Goal: Check status: Check status

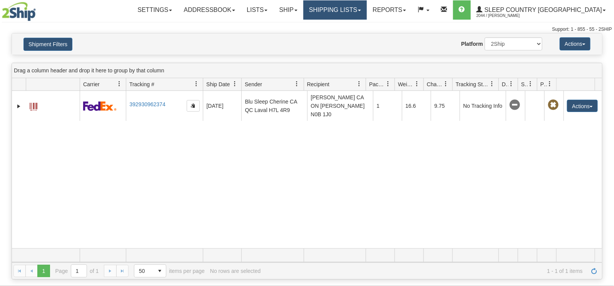
click at [356, 10] on link "Shipping lists" at bounding box center [334, 9] width 63 height 19
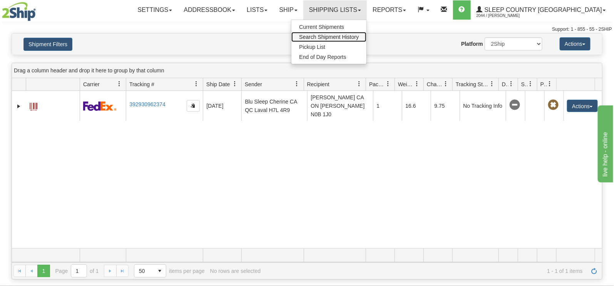
click at [359, 36] on span "Search Shipment History" at bounding box center [329, 37] width 60 height 6
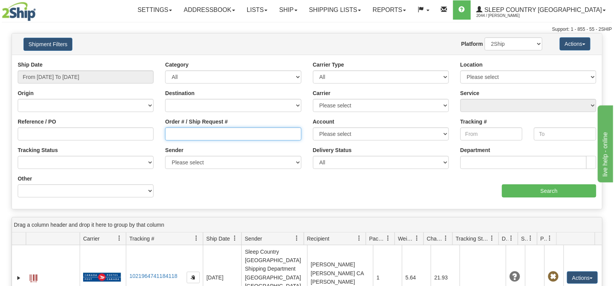
click at [186, 130] on input "Order # / Ship Request #" at bounding box center [233, 133] width 136 height 13
paste input "1053117"
type input "1053117"
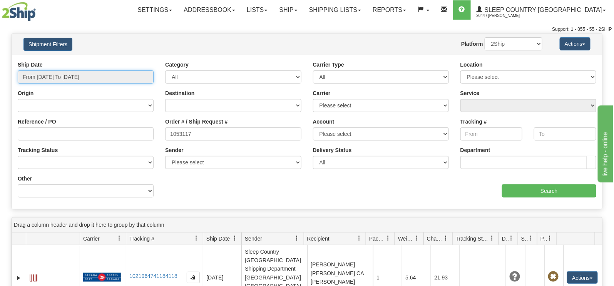
click at [76, 73] on input "From 09/16/2025 To 09/17/2025" at bounding box center [86, 76] width 136 height 13
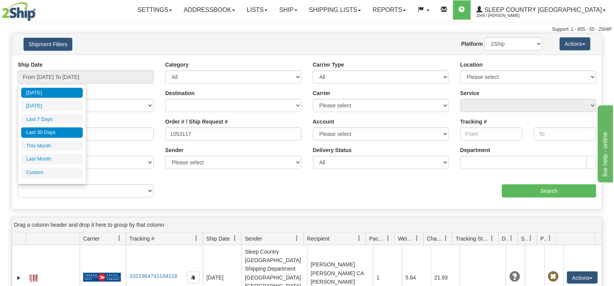
click at [54, 135] on li "Last 30 Days" at bounding box center [52, 132] width 62 height 10
type input "From 08/19/2025 To 09/17/2025"
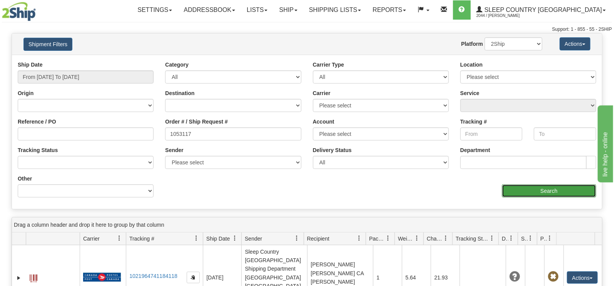
click at [530, 189] on input "Search" at bounding box center [549, 190] width 95 height 13
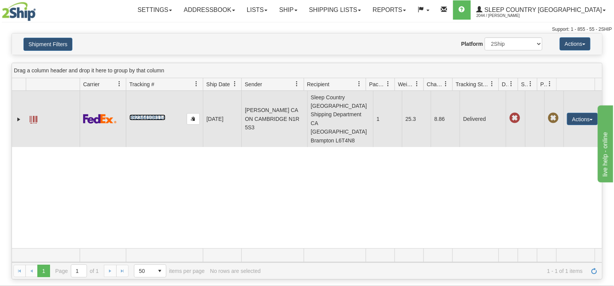
click at [153, 114] on link "392344108114" at bounding box center [147, 117] width 36 height 6
